Goal: Task Accomplishment & Management: Use online tool/utility

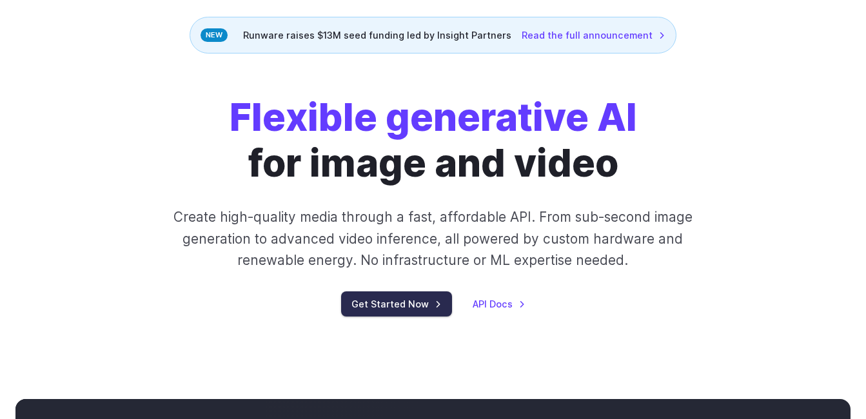
click at [406, 301] on link "Get Started Now" at bounding box center [396, 304] width 111 height 25
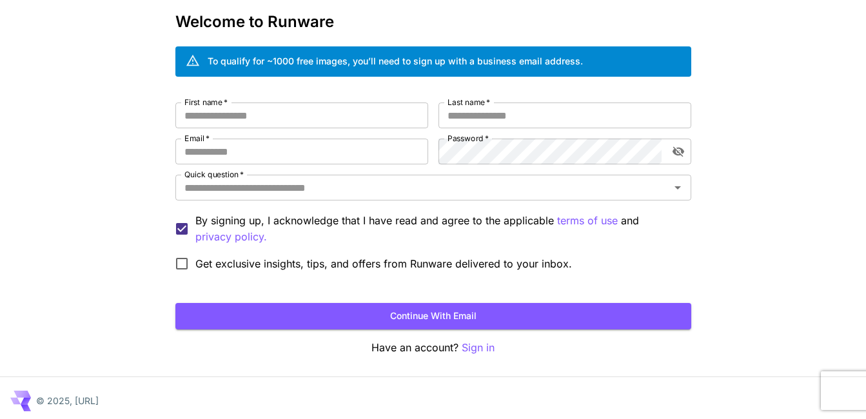
scroll to position [66, 0]
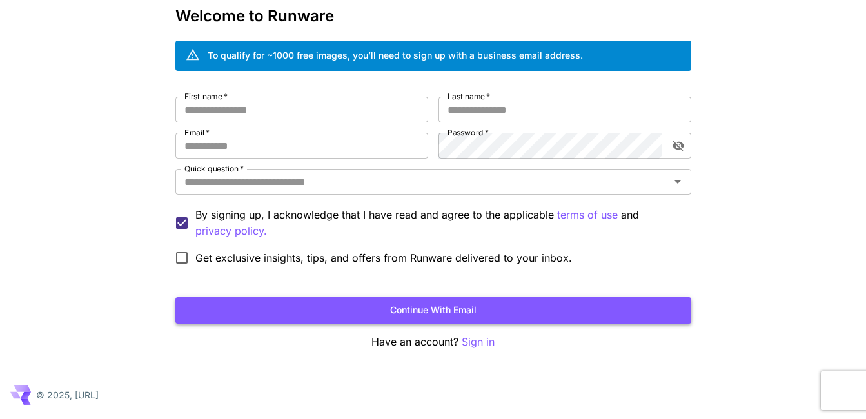
click at [420, 303] on button "Continue with email" at bounding box center [433, 310] width 516 height 26
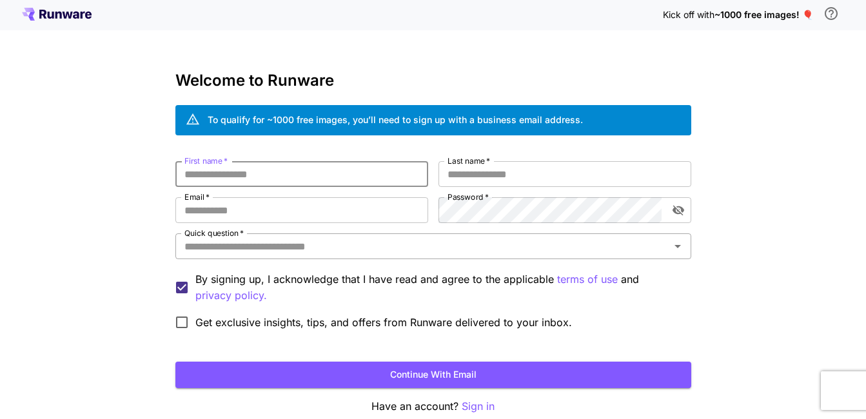
scroll to position [0, 0]
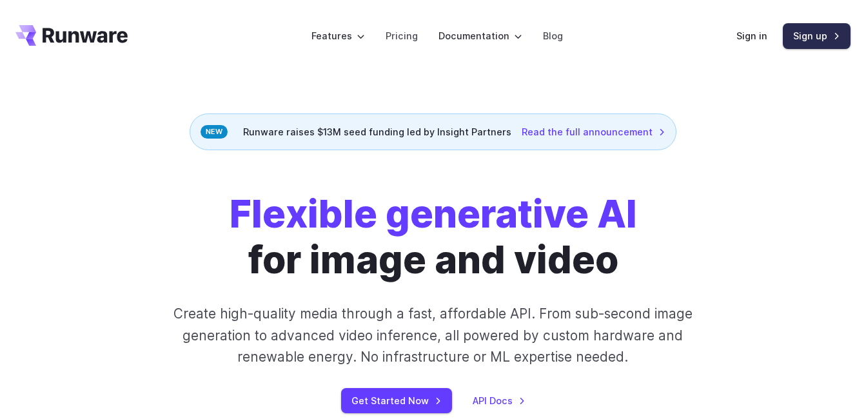
click at [807, 25] on link "Sign up" at bounding box center [817, 35] width 68 height 25
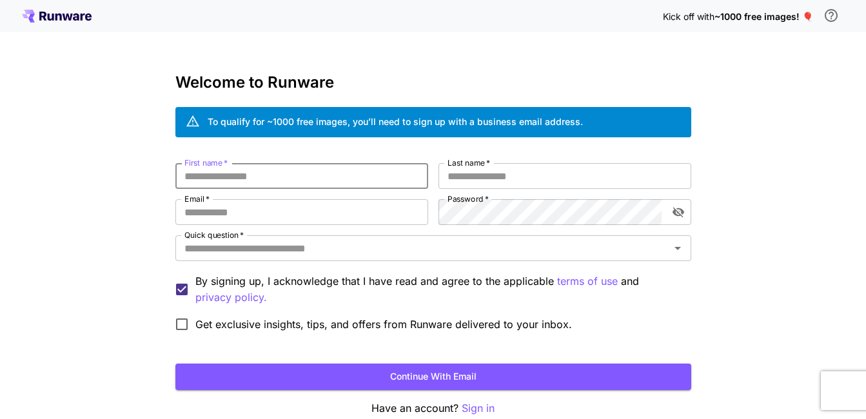
click at [373, 168] on input "First name   *" at bounding box center [301, 176] width 253 height 26
type input "***"
click at [330, 221] on input "Email   *" at bounding box center [301, 212] width 253 height 26
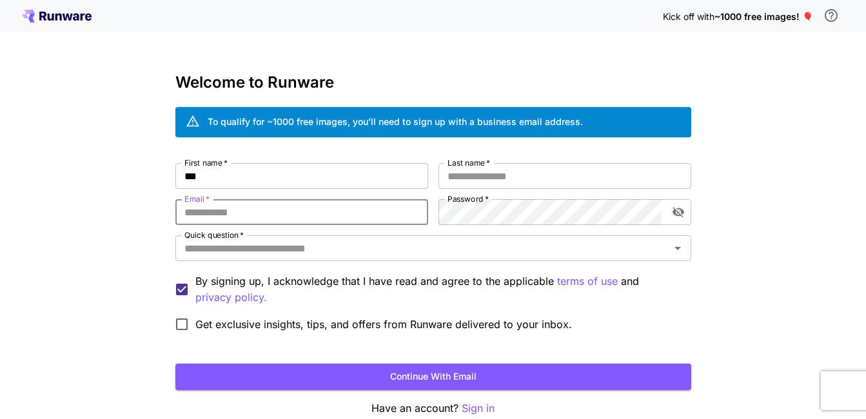
type input "**********"
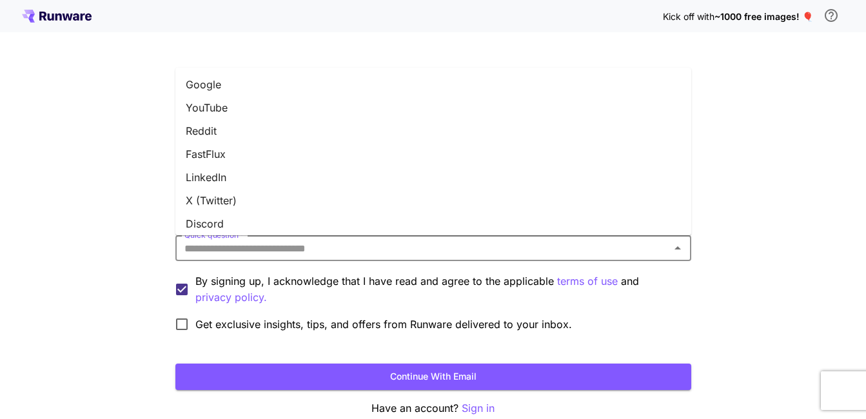
click at [319, 243] on input "Quick question   *" at bounding box center [422, 248] width 487 height 18
click at [248, 91] on li "Google" at bounding box center [433, 84] width 516 height 23
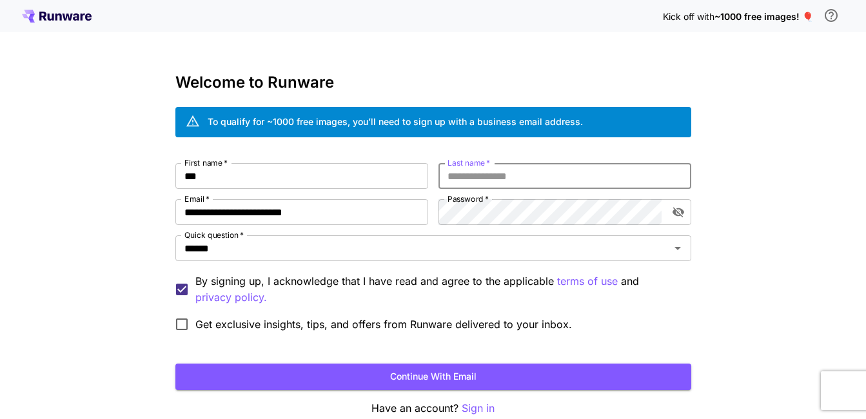
click at [477, 186] on input "Last name   *" at bounding box center [565, 176] width 253 height 26
type input "*****"
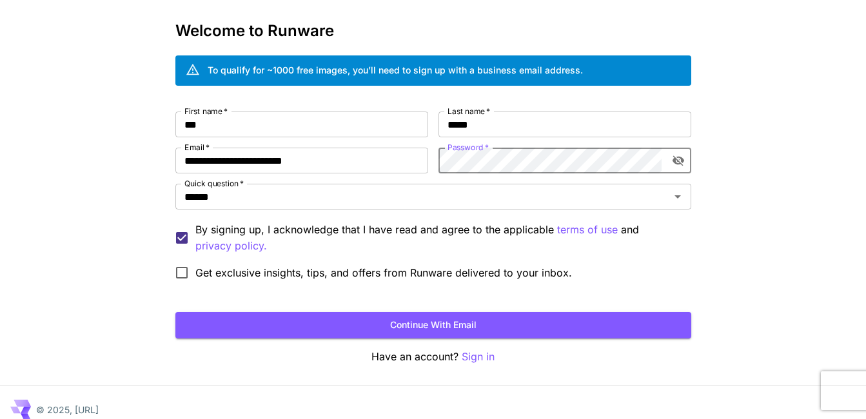
scroll to position [66, 0]
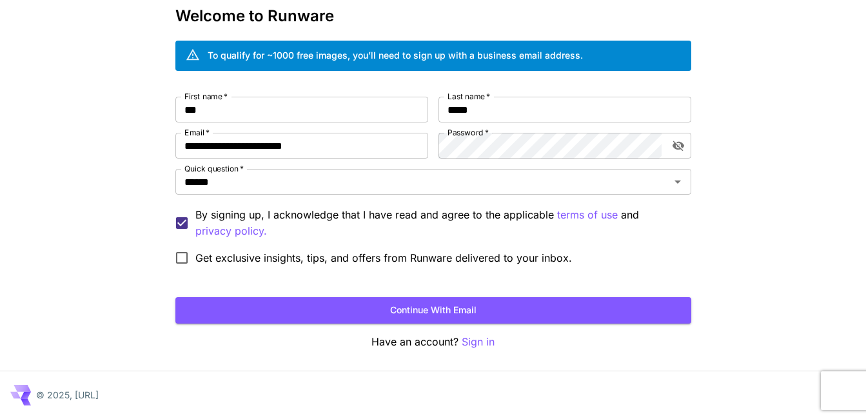
click at [462, 256] on span "Get exclusive insights, tips, and offers from Runware delivered to your inbox." at bounding box center [383, 257] width 377 height 15
click at [465, 244] on label "Get exclusive insights, tips, and offers from Runware delivered to your inbox." at bounding box center [370, 257] width 404 height 27
click at [485, 310] on button "Continue with email" at bounding box center [433, 310] width 516 height 26
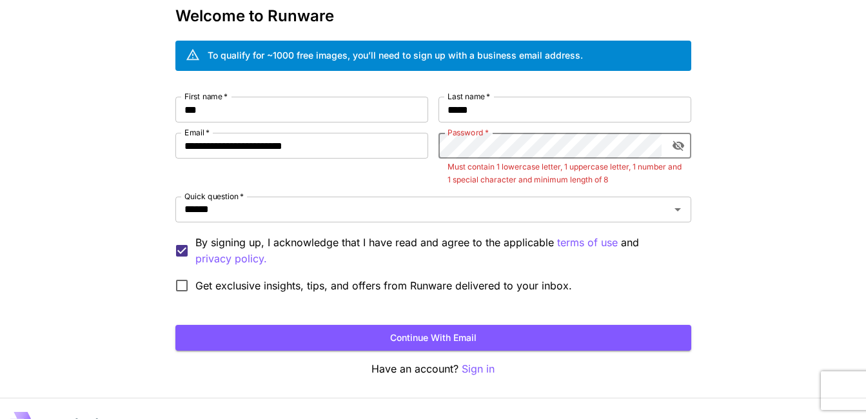
click at [681, 146] on icon "toggle password visibility" at bounding box center [678, 145] width 13 height 13
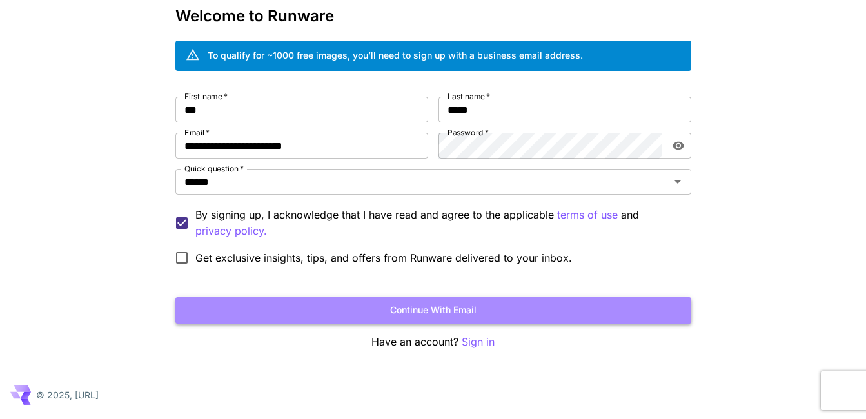
click at [493, 312] on button "Continue with email" at bounding box center [433, 310] width 516 height 26
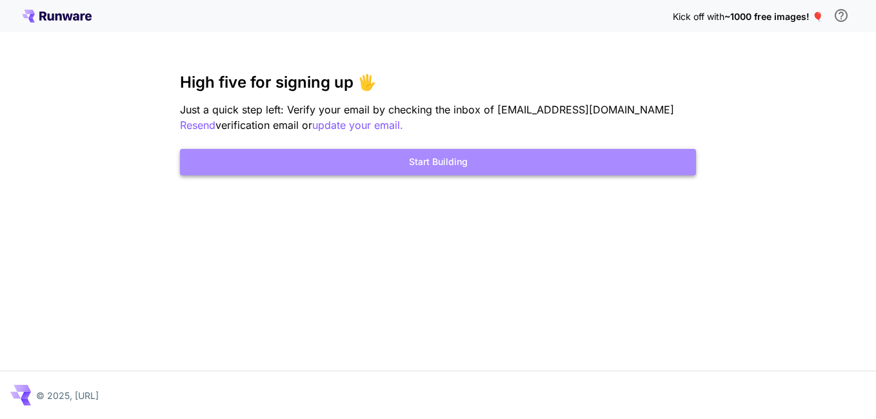
click at [491, 173] on button "Start Building" at bounding box center [438, 162] width 516 height 26
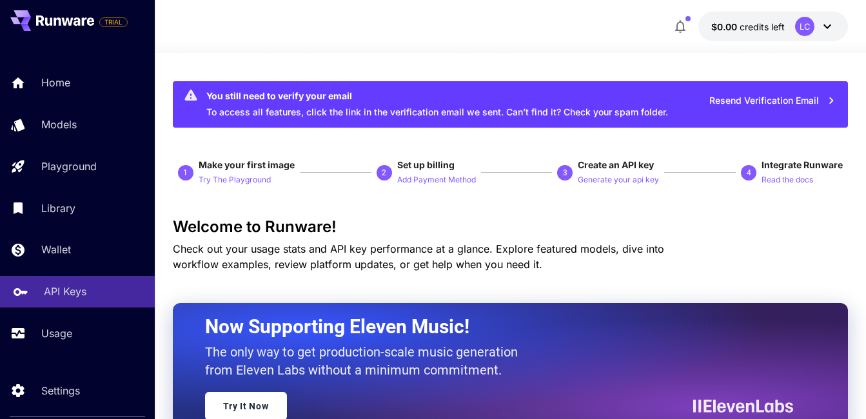
click at [79, 297] on p "API Keys" at bounding box center [65, 291] width 43 height 15
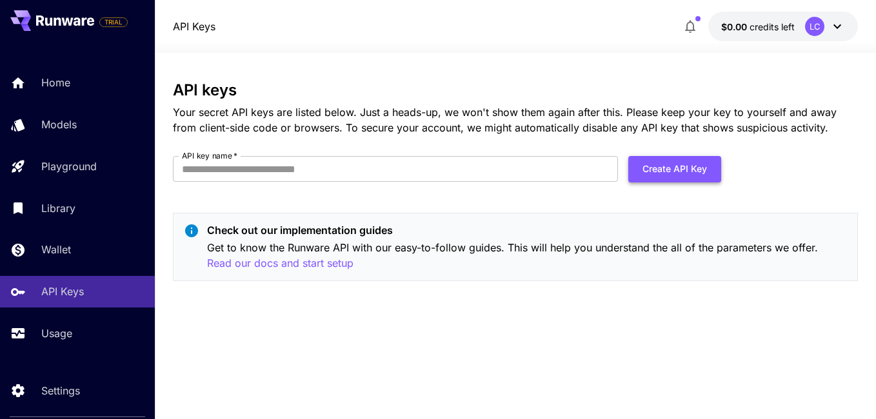
click at [703, 171] on button "Create API Key" at bounding box center [674, 169] width 93 height 26
click at [510, 308] on div "API keys Your secret API keys are listed below. Just a heads-up, we won't show …" at bounding box center [515, 236] width 685 height 310
click at [334, 203] on div "API keys Your secret API keys are listed below. Just a heads-up, we won't show …" at bounding box center [515, 186] width 685 height 210
click at [255, 175] on input "API key name   *" at bounding box center [395, 169] width 445 height 26
type input "*"
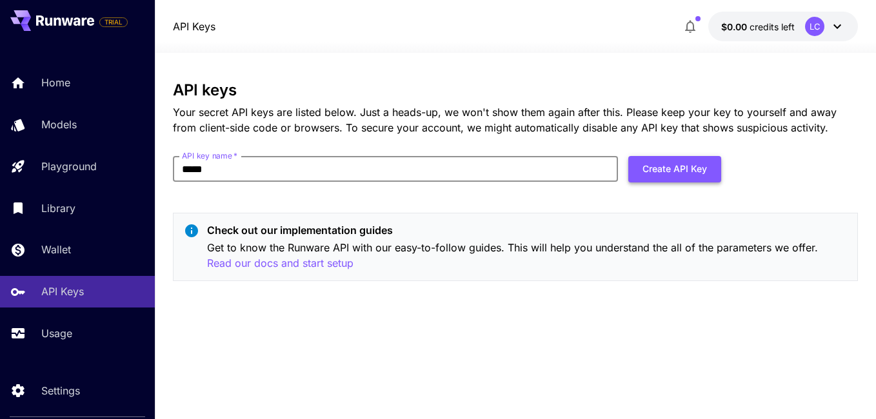
type input "*****"
click at [662, 168] on button "Create API Key" at bounding box center [674, 169] width 93 height 26
click at [680, 167] on button "Create API Key" at bounding box center [674, 169] width 93 height 26
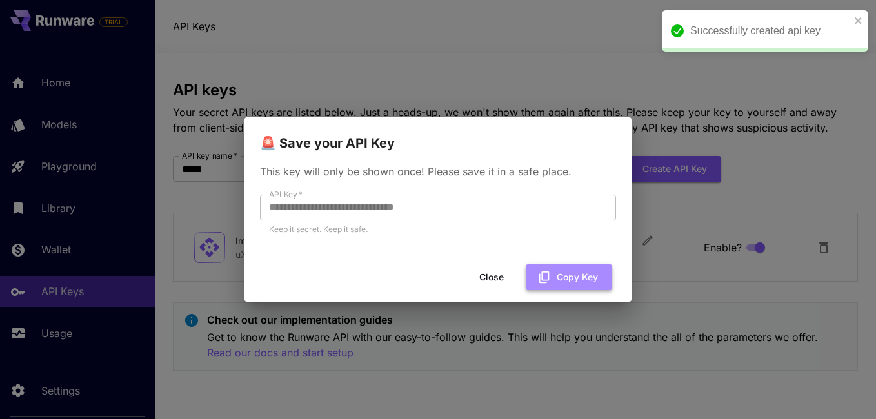
click at [580, 274] on button "Copy Key" at bounding box center [569, 277] width 86 height 26
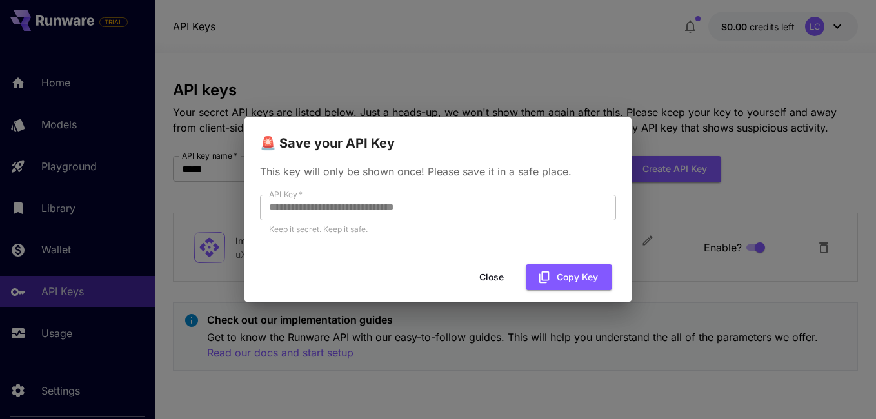
click at [495, 274] on button "Close" at bounding box center [492, 277] width 58 height 26
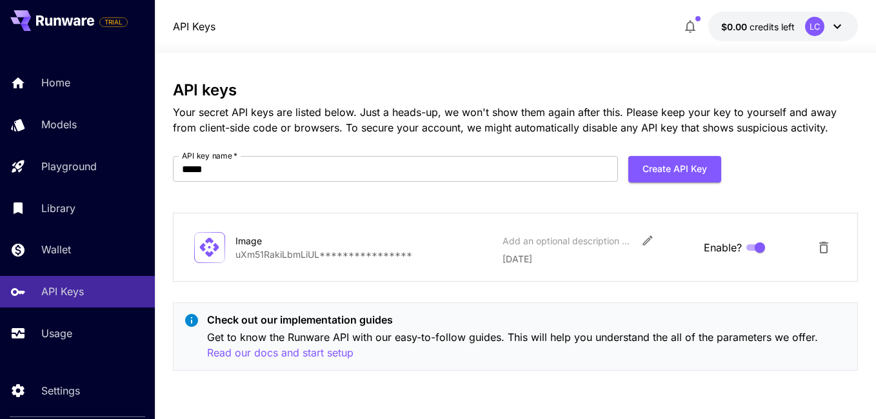
click at [839, 21] on icon at bounding box center [837, 26] width 15 height 15
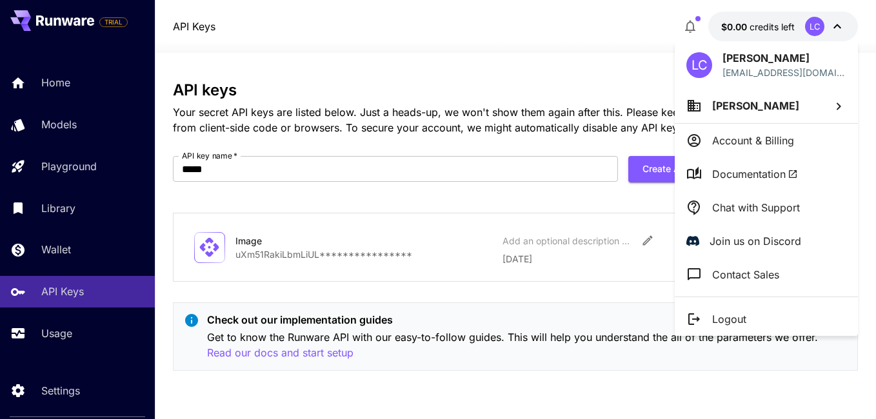
click at [736, 318] on p "Logout" at bounding box center [729, 319] width 34 height 15
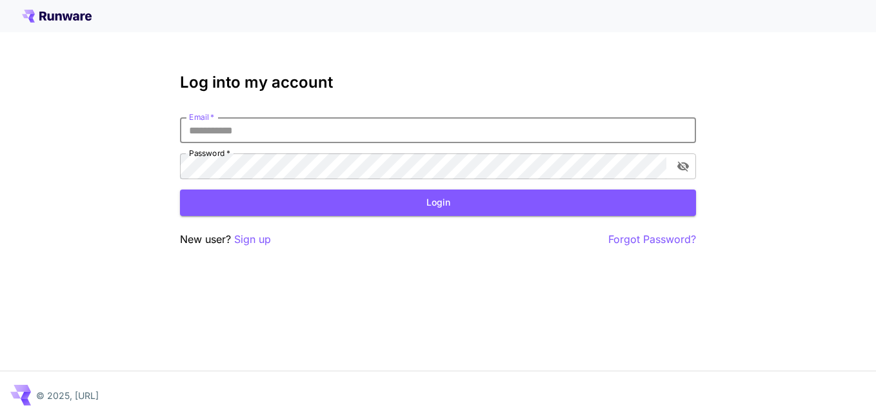
click at [475, 129] on input "Email   *" at bounding box center [438, 130] width 516 height 26
type input "**********"
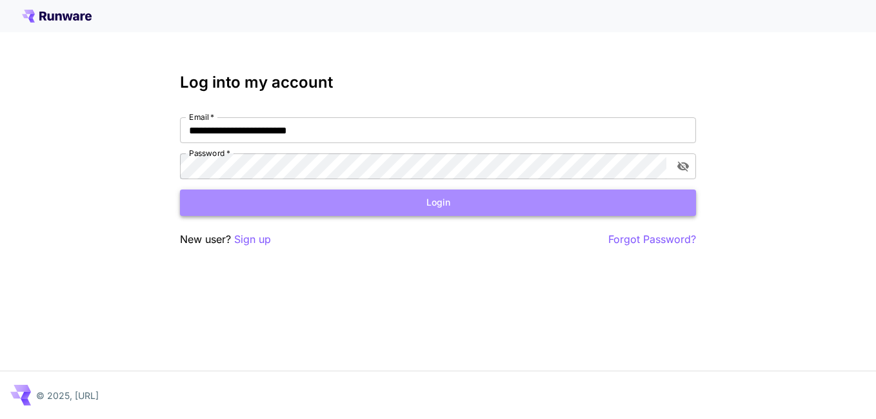
click at [443, 205] on button "Login" at bounding box center [438, 203] width 516 height 26
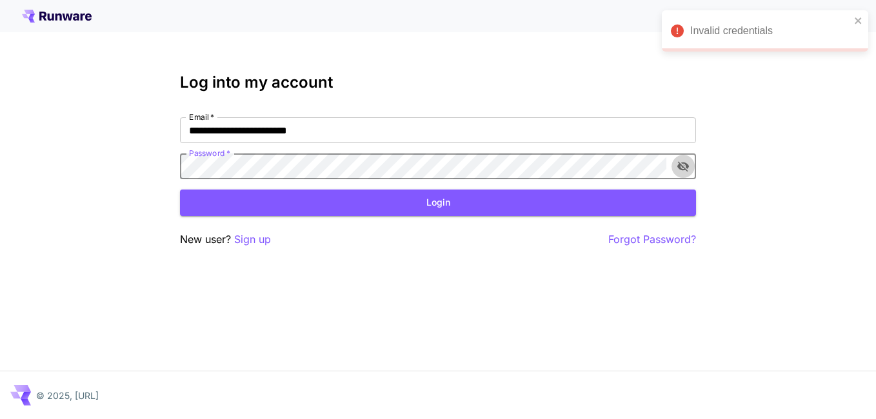
click at [687, 167] on icon "toggle password visibility" at bounding box center [683, 167] width 12 height 10
click at [457, 206] on button "Login" at bounding box center [438, 203] width 516 height 26
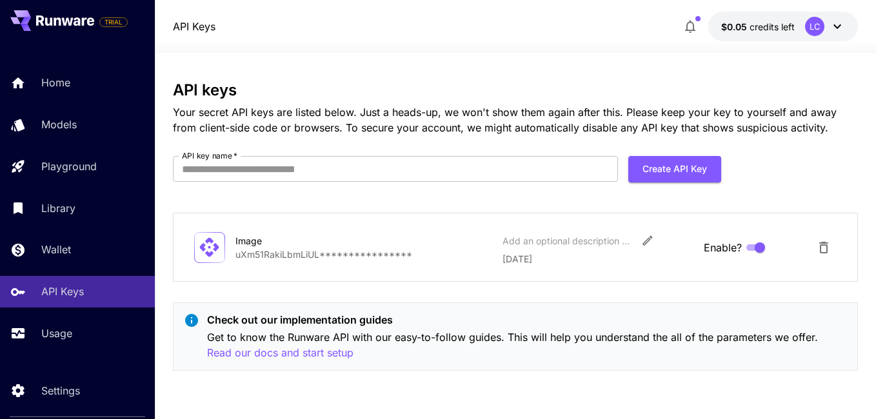
click at [365, 251] on p "**********" at bounding box center [363, 255] width 257 height 14
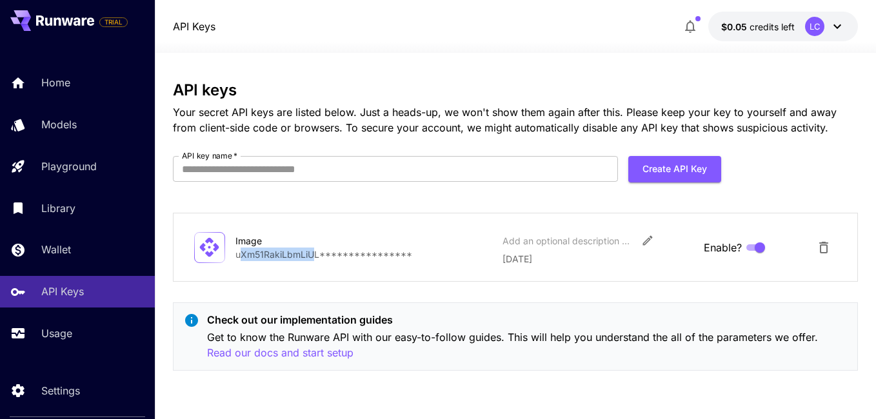
drag, startPoint x: 317, startPoint y: 255, endPoint x: 240, endPoint y: 255, distance: 76.8
click at [240, 255] on p "**********" at bounding box center [363, 255] width 257 height 14
click at [239, 255] on p "**********" at bounding box center [363, 255] width 257 height 14
drag, startPoint x: 236, startPoint y: 254, endPoint x: 319, endPoint y: 255, distance: 83.2
click at [319, 255] on p "**********" at bounding box center [363, 255] width 257 height 14
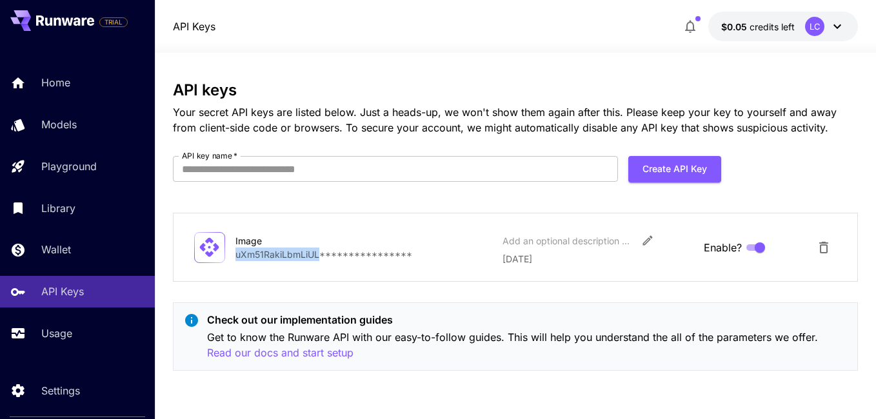
copy p "uXm51RakiLbmLiUL"
click at [503, 171] on input "API key name   *" at bounding box center [395, 169] width 445 height 26
type input "*****"
click at [686, 173] on button "Create API Key" at bounding box center [674, 169] width 93 height 26
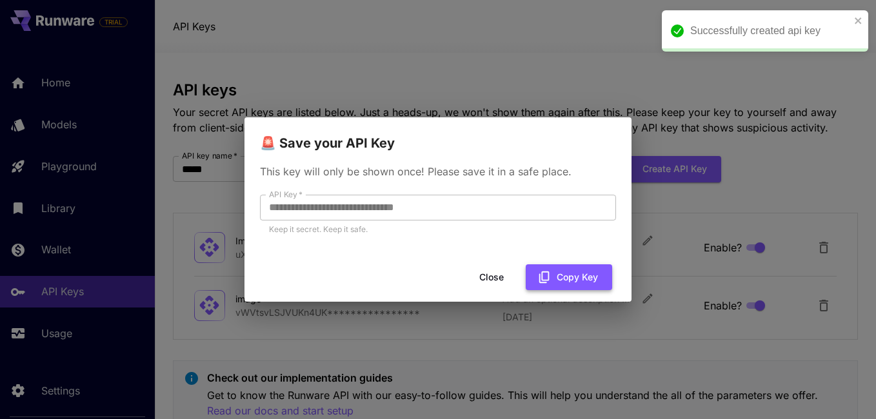
click at [557, 279] on button "Copy Key" at bounding box center [569, 277] width 86 height 26
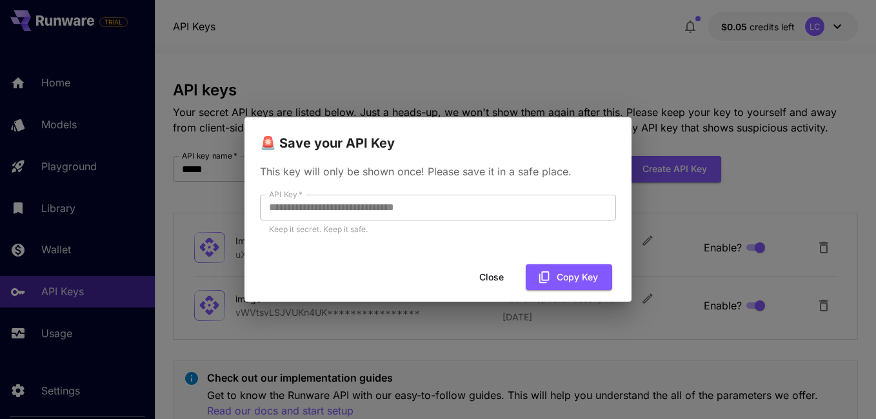
click at [492, 273] on button "Close" at bounding box center [492, 277] width 58 height 26
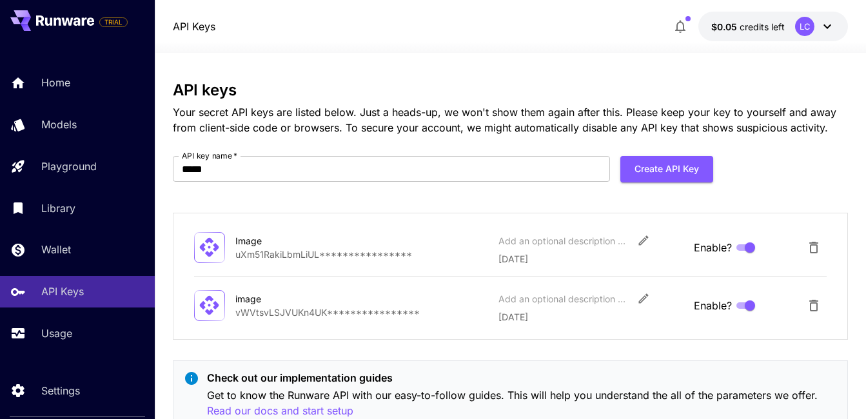
click at [828, 24] on icon at bounding box center [827, 26] width 15 height 15
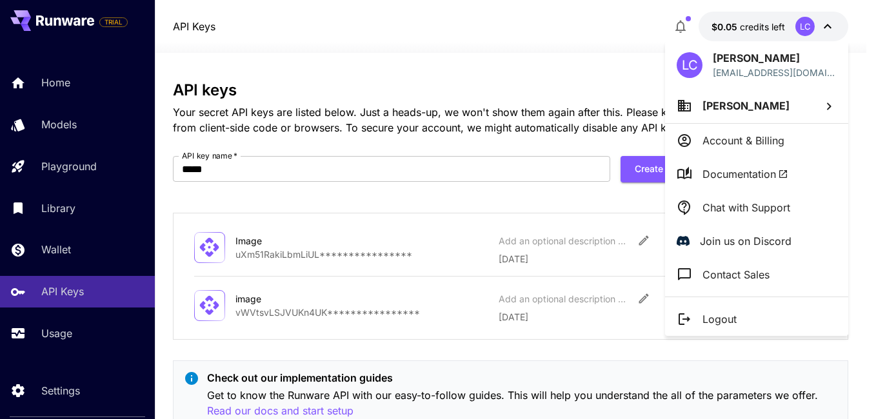
click at [722, 321] on p "Logout" at bounding box center [720, 319] width 34 height 15
